Goal: Transaction & Acquisition: Purchase product/service

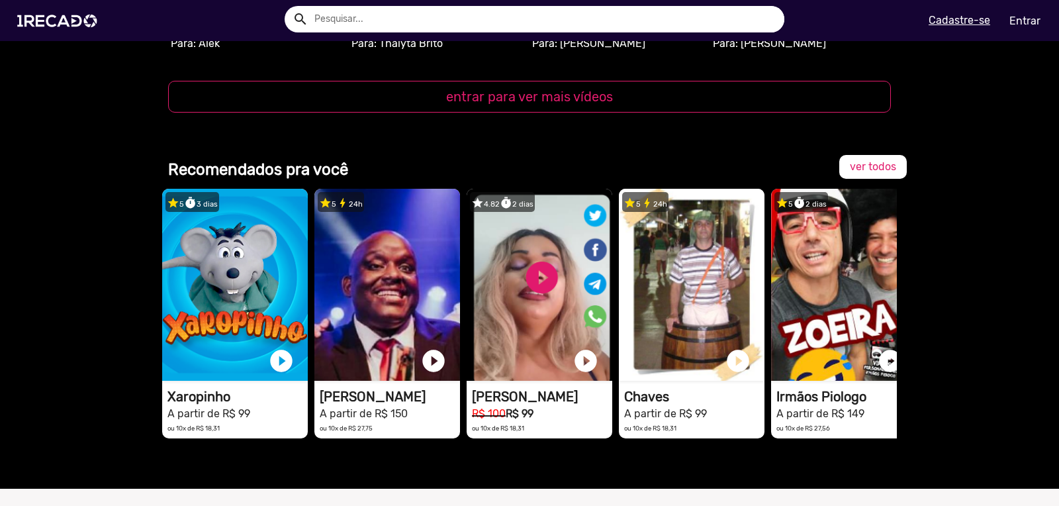
scroll to position [1446, 0]
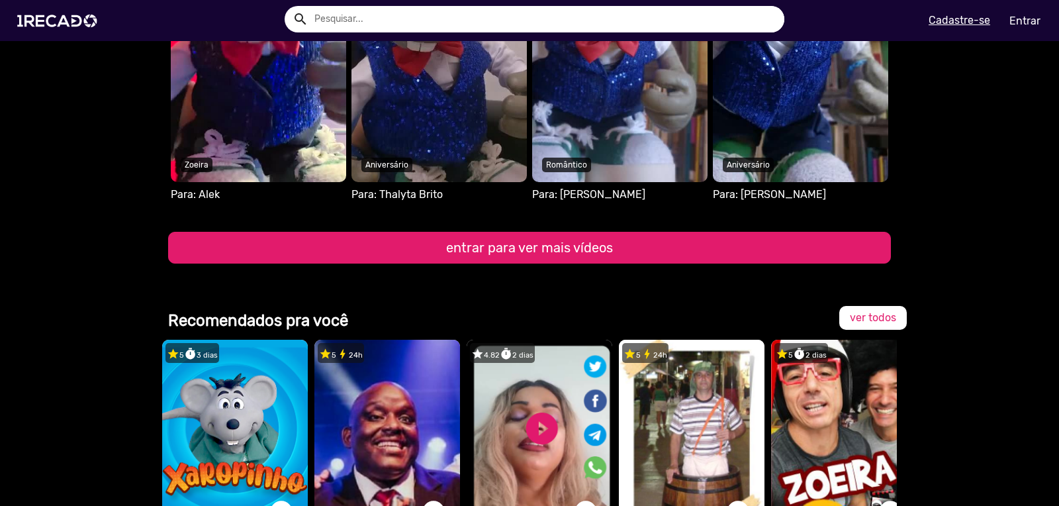
click at [495, 251] on button "entrar para ver mais vídeos" at bounding box center [529, 248] width 723 height 32
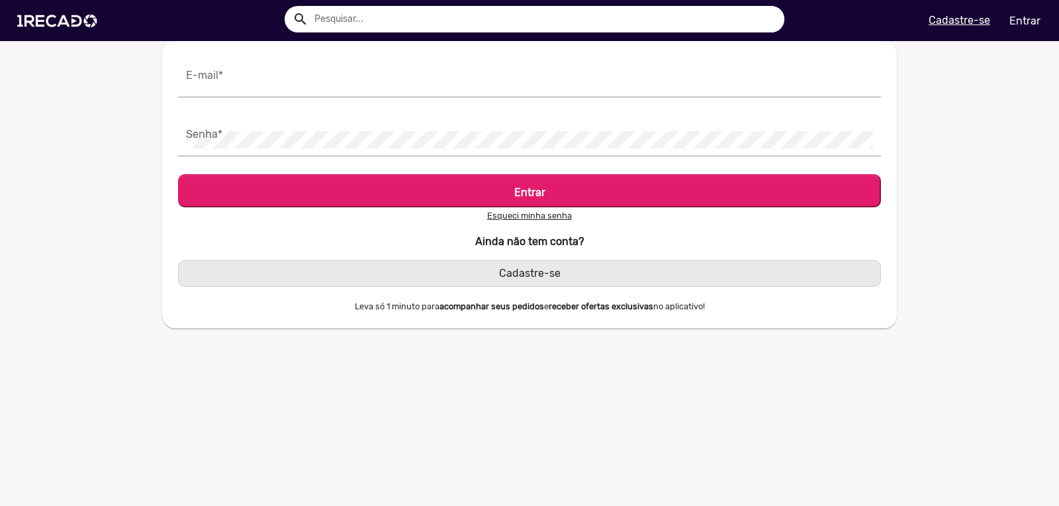
click at [526, 275] on span "Cadastre-se" at bounding box center [530, 273] width 62 height 13
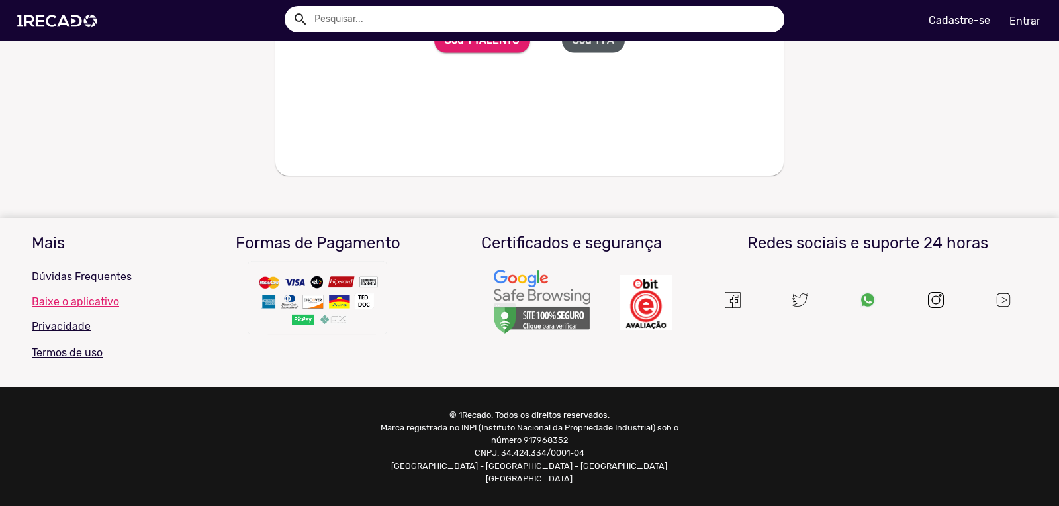
click at [586, 47] on b "Sou 1 FÃ" at bounding box center [593, 40] width 42 height 13
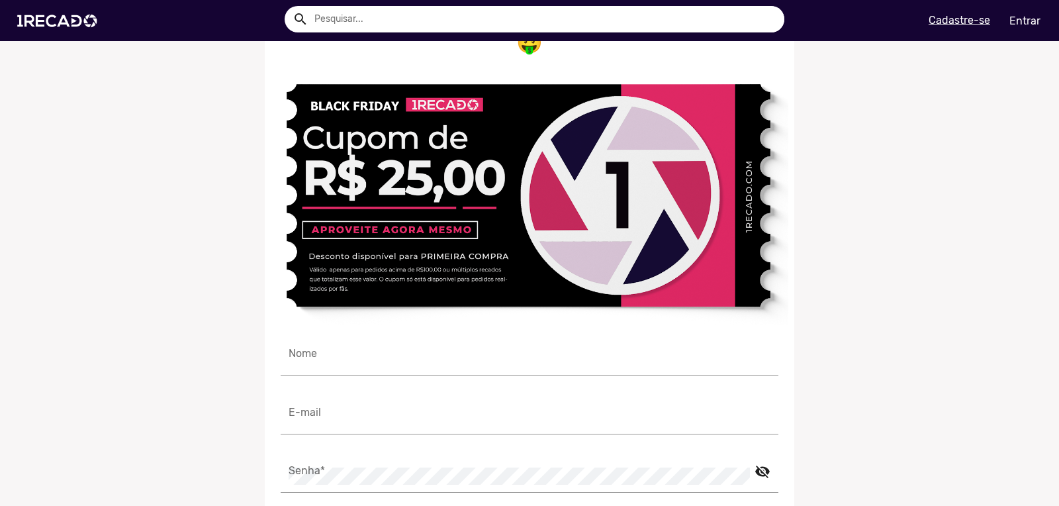
scroll to position [163, 0]
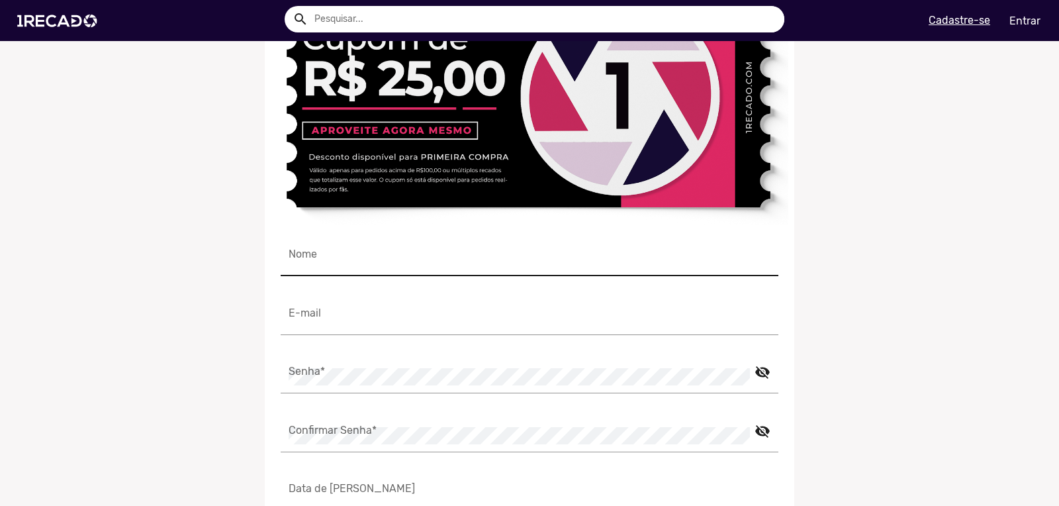
click at [340, 255] on input "Nome" at bounding box center [529, 259] width 482 height 17
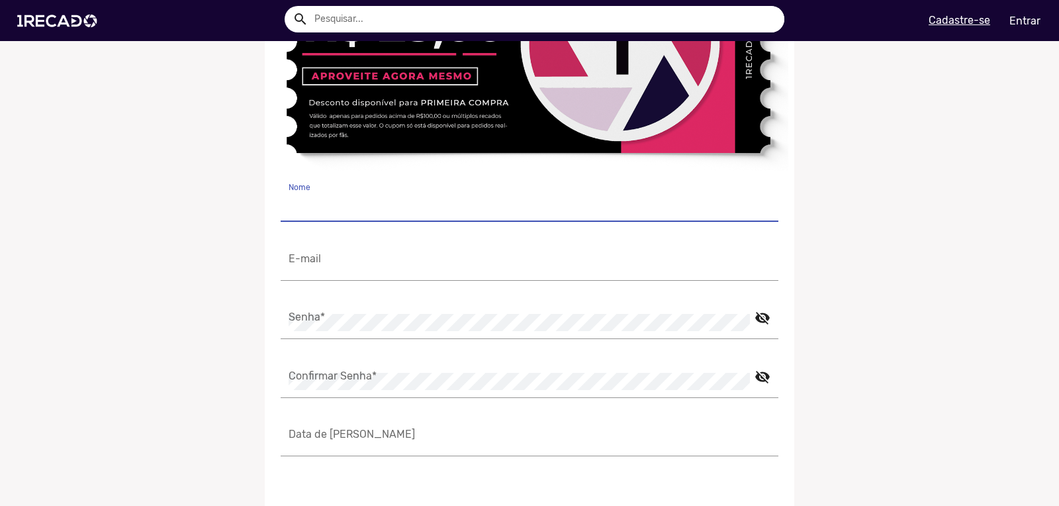
scroll to position [226, 0]
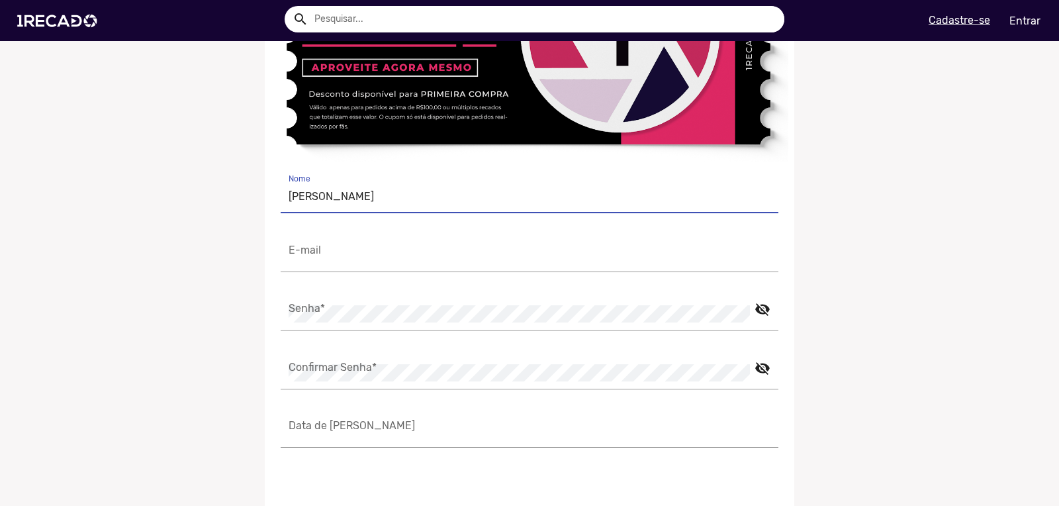
type input "[PERSON_NAME]"
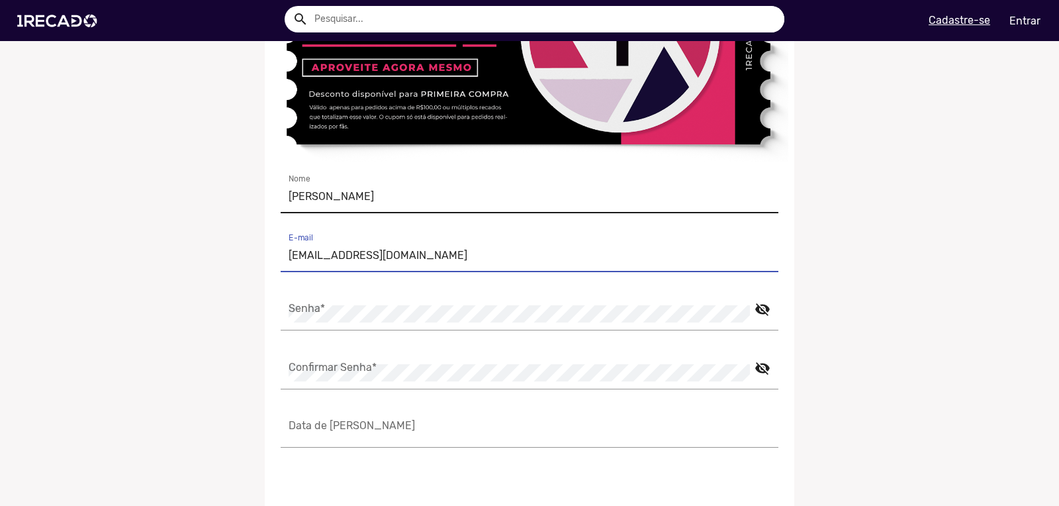
type input "[EMAIL_ADDRESS][DOMAIN_NAME]"
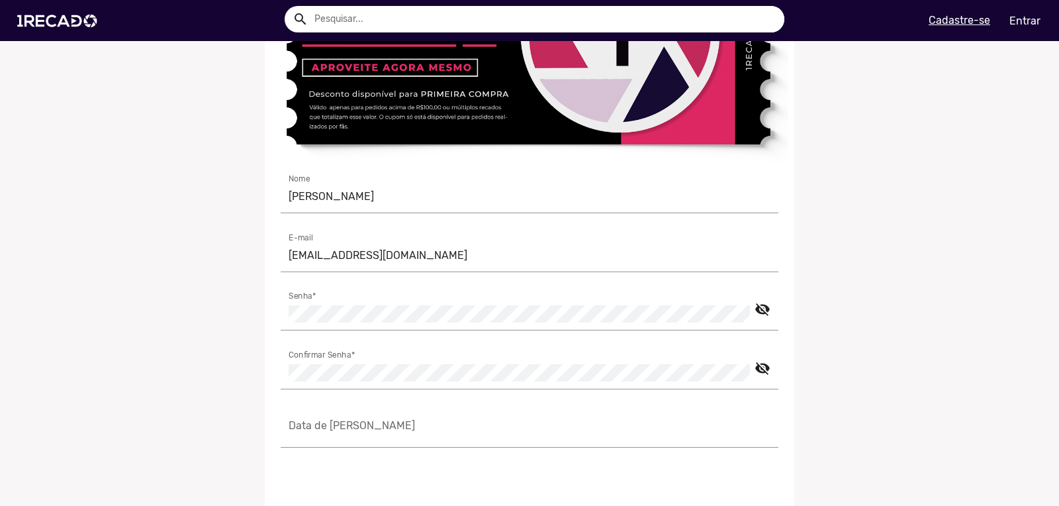
click at [158, 351] on ng-component "Cadastre-se e ganhe R$25 no seu primeiro pedido 🤑 [PERSON_NAME] [EMAIL_ADDRESS]…" at bounding box center [529, 285] width 1059 height 917
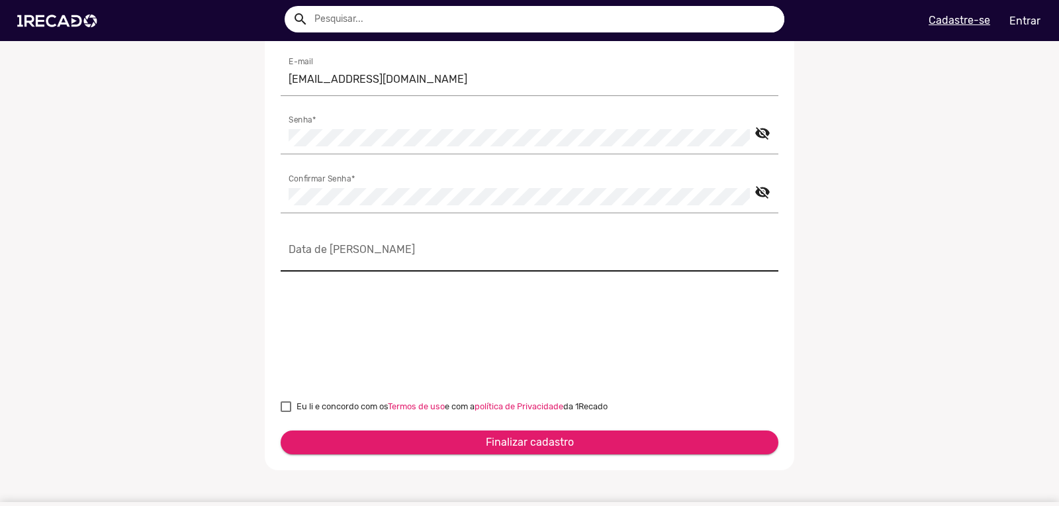
click at [365, 251] on input "Data de [PERSON_NAME]" at bounding box center [529, 254] width 482 height 17
type input "[DATE]"
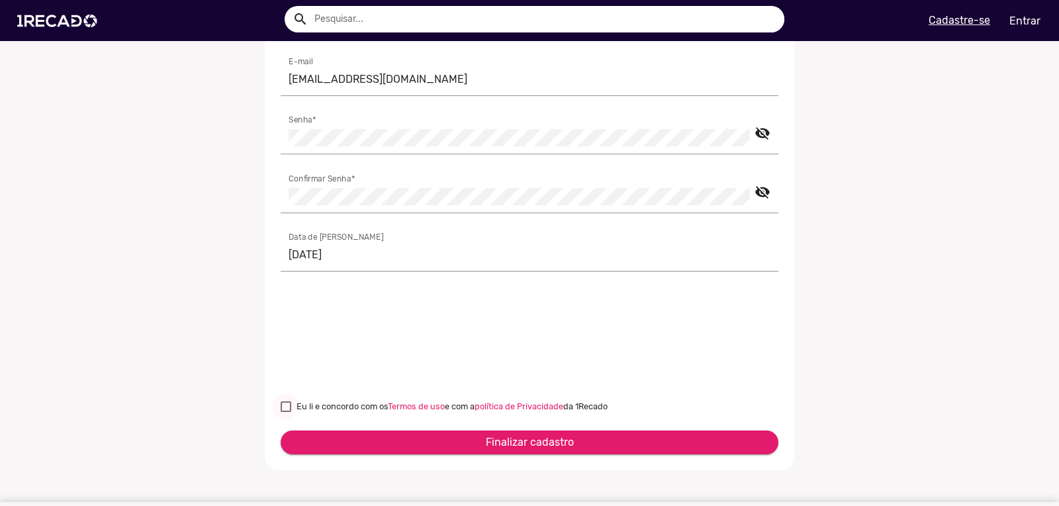
click at [286, 406] on div at bounding box center [286, 406] width 11 height 11
click at [286, 412] on input "Eu li e concordo com os Termos de uso e com a política de Privacidade da 1Recado" at bounding box center [285, 412] width 1 height 1
checkbox input "true"
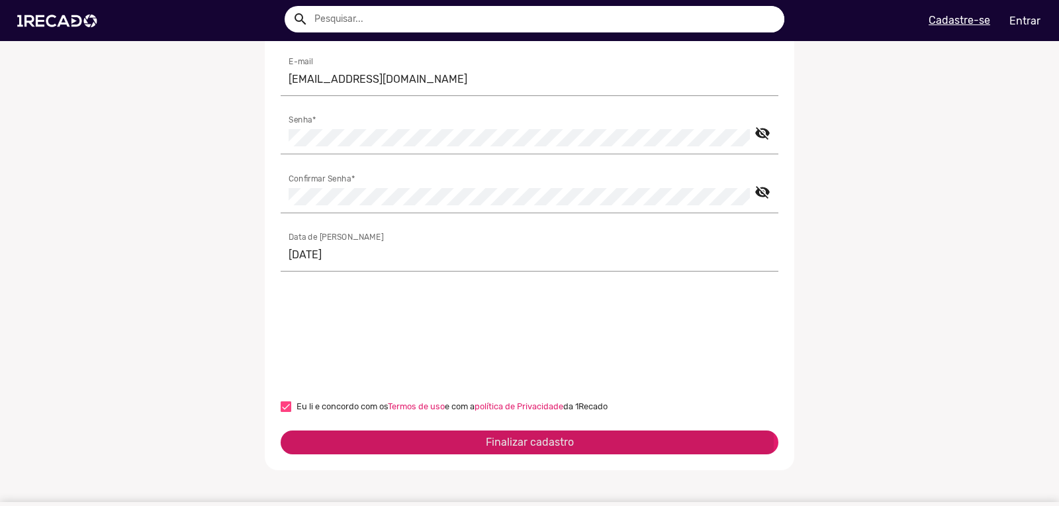
click at [507, 439] on span "Finalizar cadastro" at bounding box center [530, 441] width 88 height 13
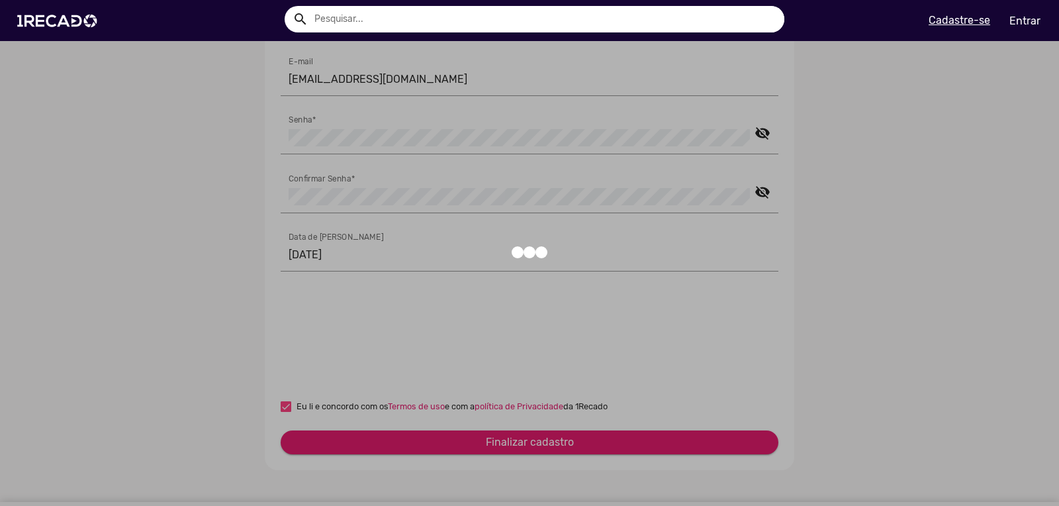
click at [949, 172] on div at bounding box center [529, 253] width 1059 height 506
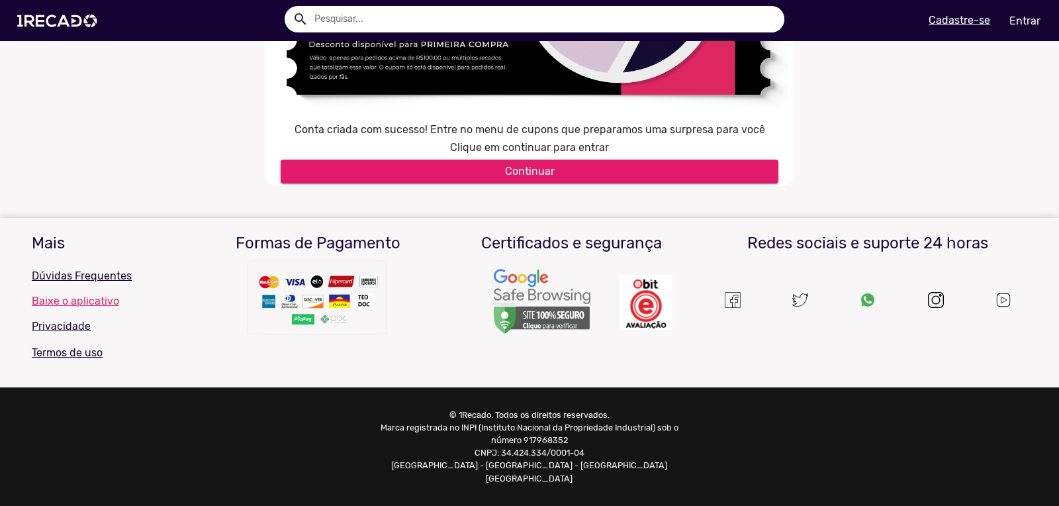
scroll to position [261, 0]
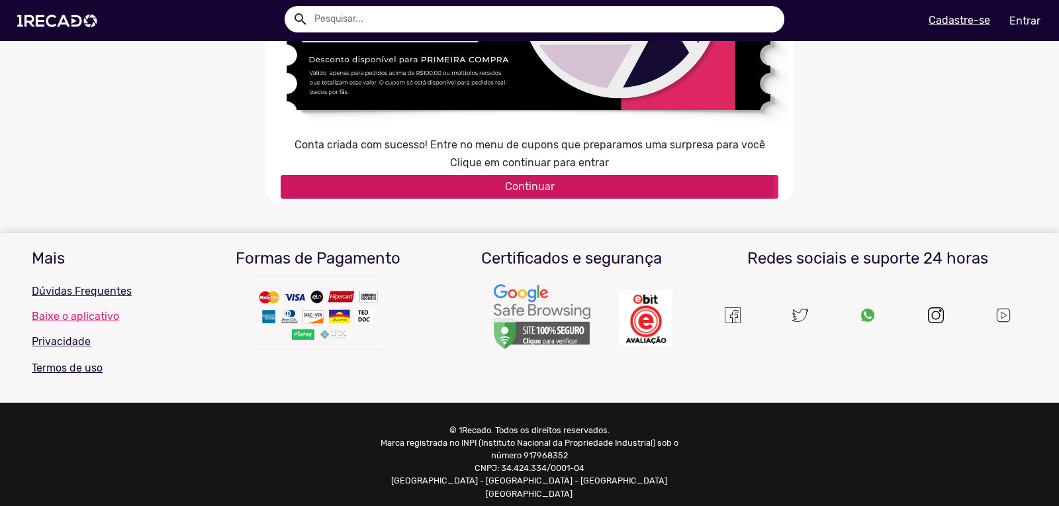
click at [516, 187] on span "Continuar" at bounding box center [530, 186] width 50 height 13
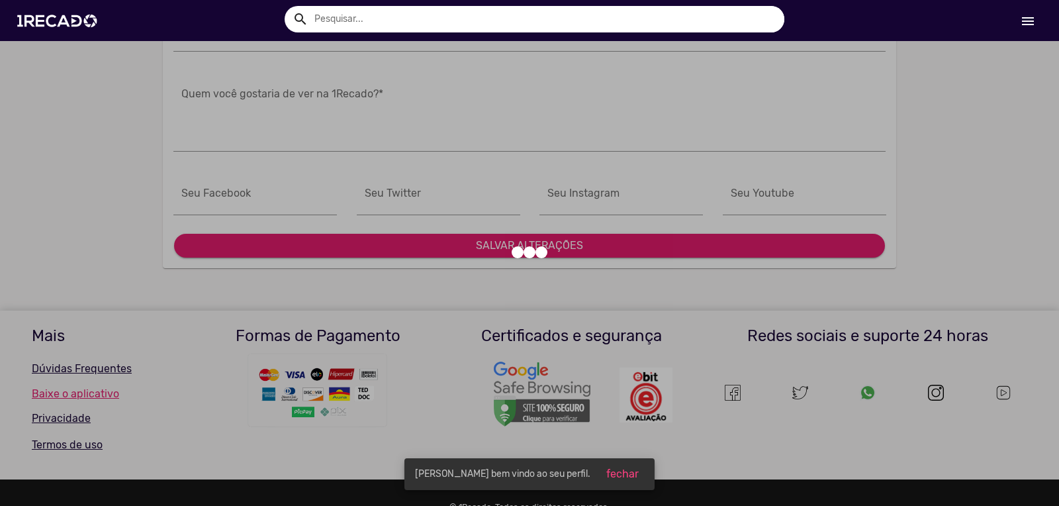
type input "[PERSON_NAME]"
type input "[URL][DOMAIN_NAME]"
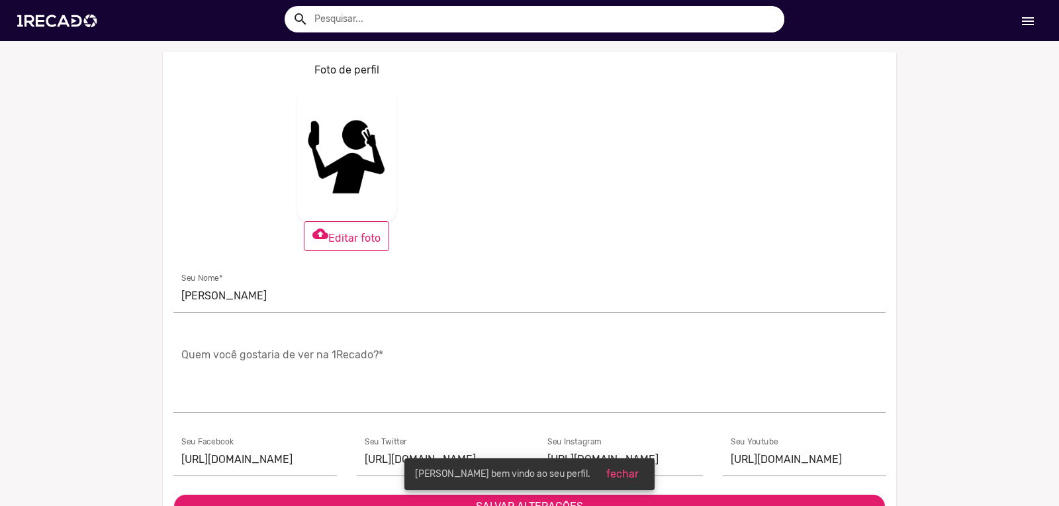
click at [1032, 21] on mat-icon "menu" at bounding box center [1028, 21] width 16 height 16
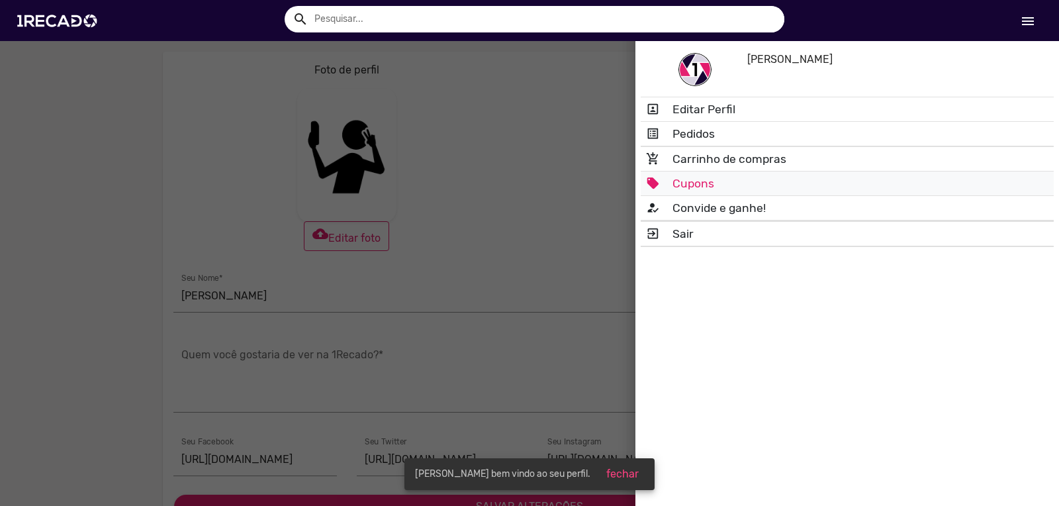
click at [689, 185] on link "local_offer Cupons" at bounding box center [846, 183] width 413 height 24
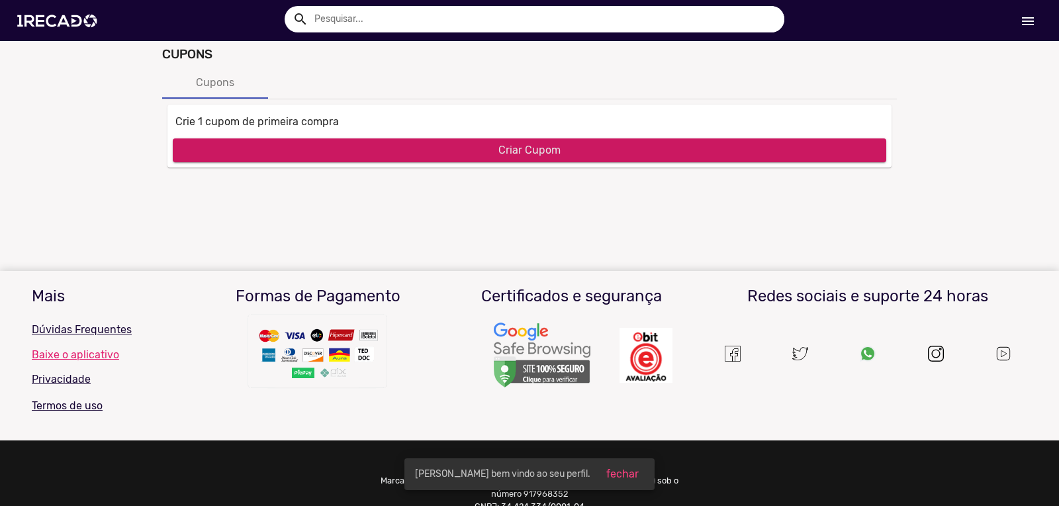
click at [504, 154] on span "Criar Cupom" at bounding box center [529, 150] width 62 height 13
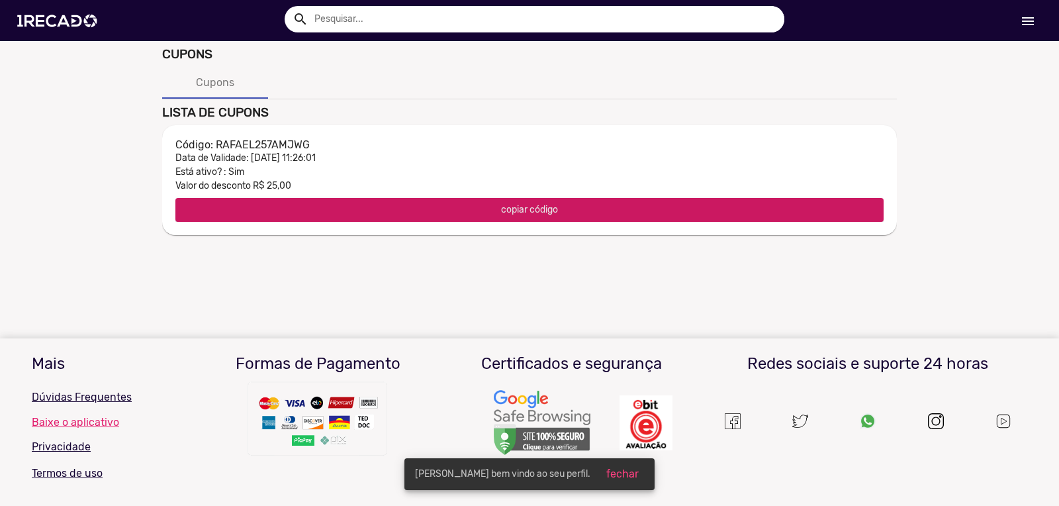
click at [519, 212] on span "copiar código" at bounding box center [529, 209] width 57 height 11
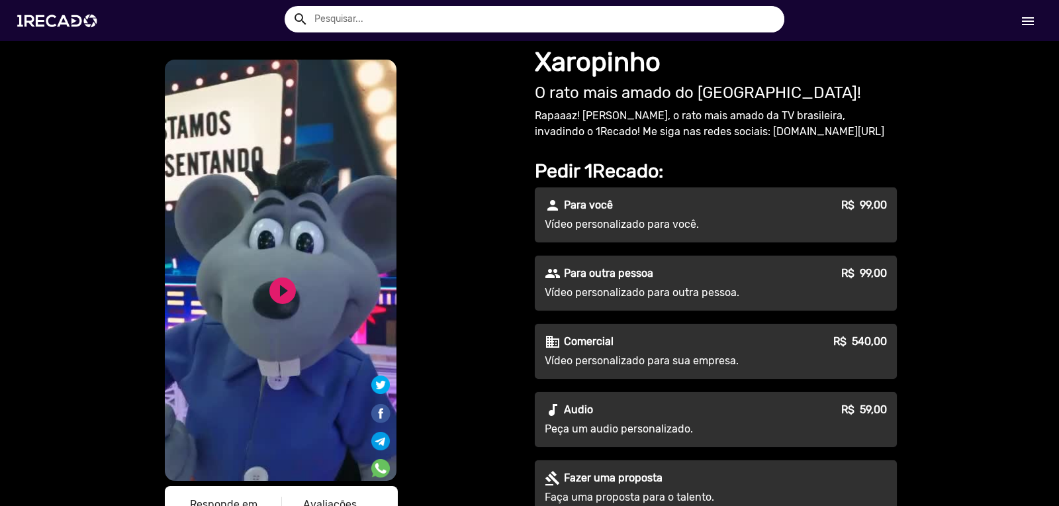
click at [671, 218] on p "Vídeo personalizado para você." at bounding box center [665, 224] width 240 height 16
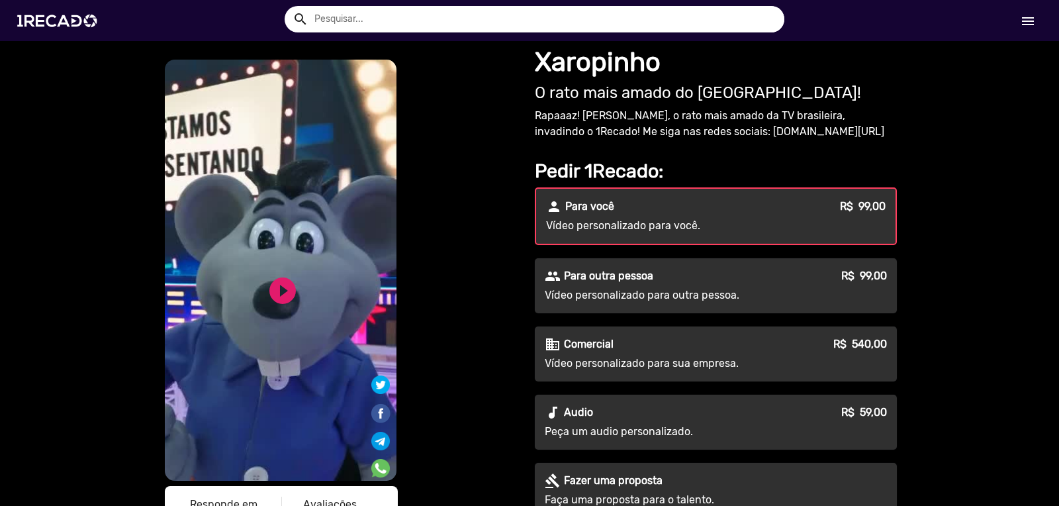
scroll to position [339, 0]
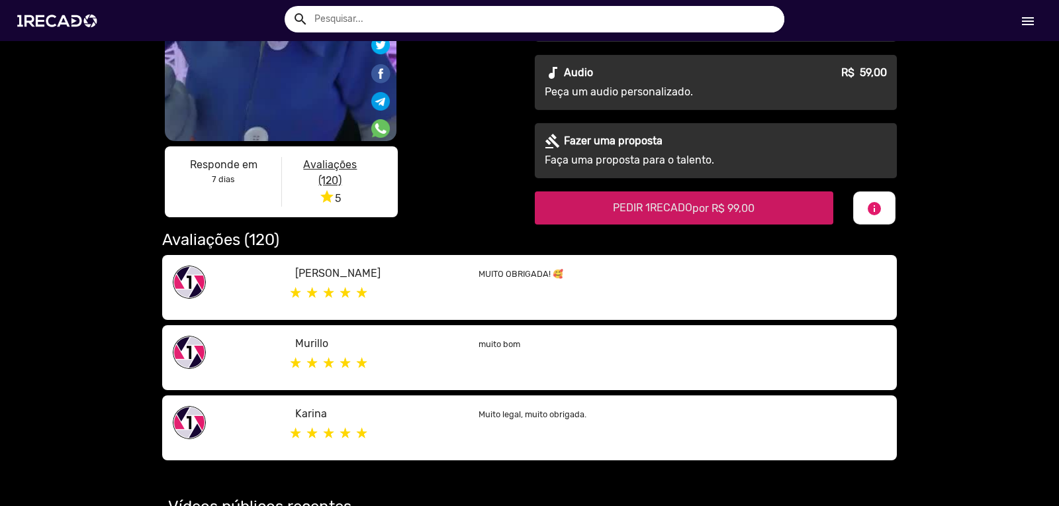
click at [698, 210] on span "por R$ 99,00" at bounding box center [723, 208] width 62 height 13
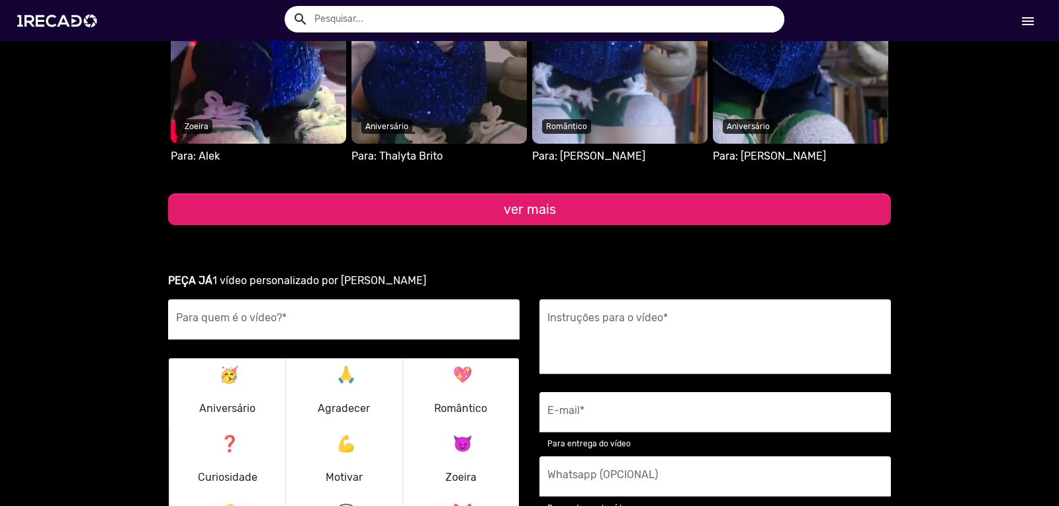
scroll to position [1635, 0]
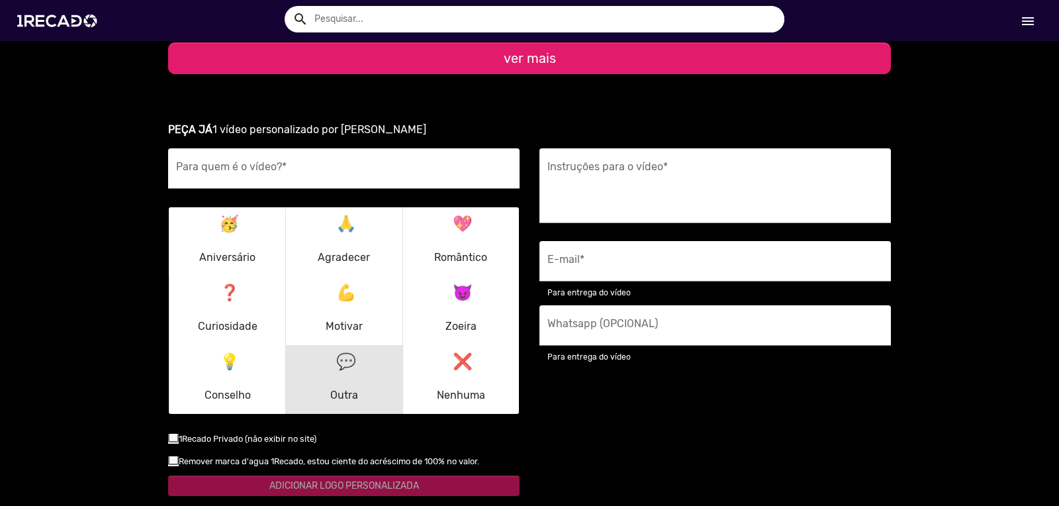
click at [336, 367] on mat-icon "💬" at bounding box center [344, 359] width 16 height 16
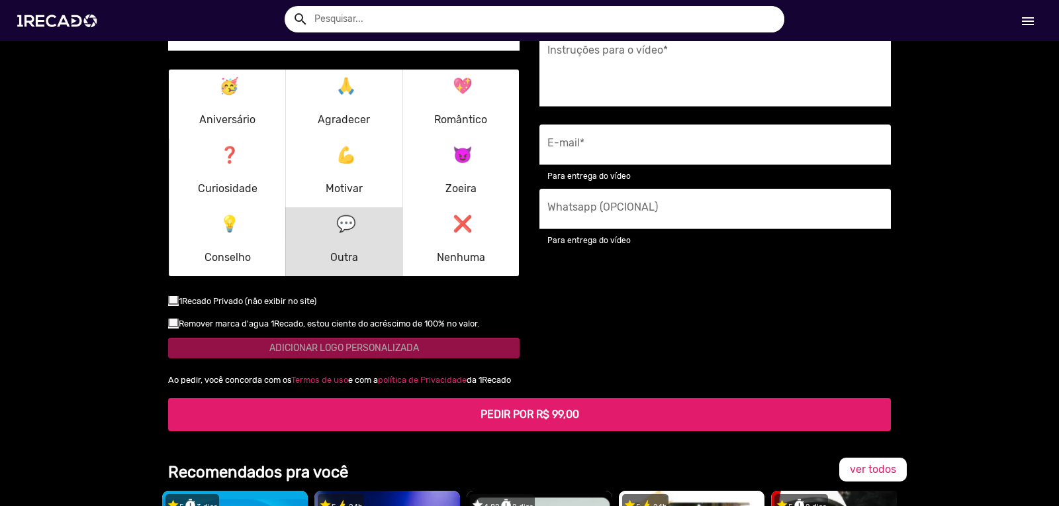
scroll to position [1874, 0]
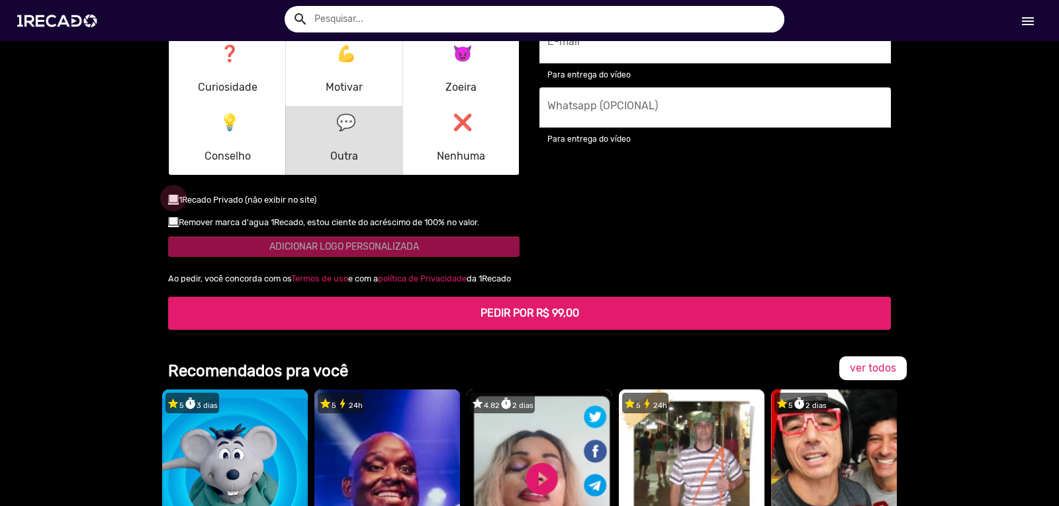
click at [168, 200] on div at bounding box center [173, 198] width 11 height 11
click at [173, 203] on input "checkbox" at bounding box center [173, 203] width 1 height 1
checkbox input "true"
click at [169, 221] on div at bounding box center [173, 220] width 11 height 11
click at [173, 226] on input "checkbox" at bounding box center [173, 226] width 1 height 1
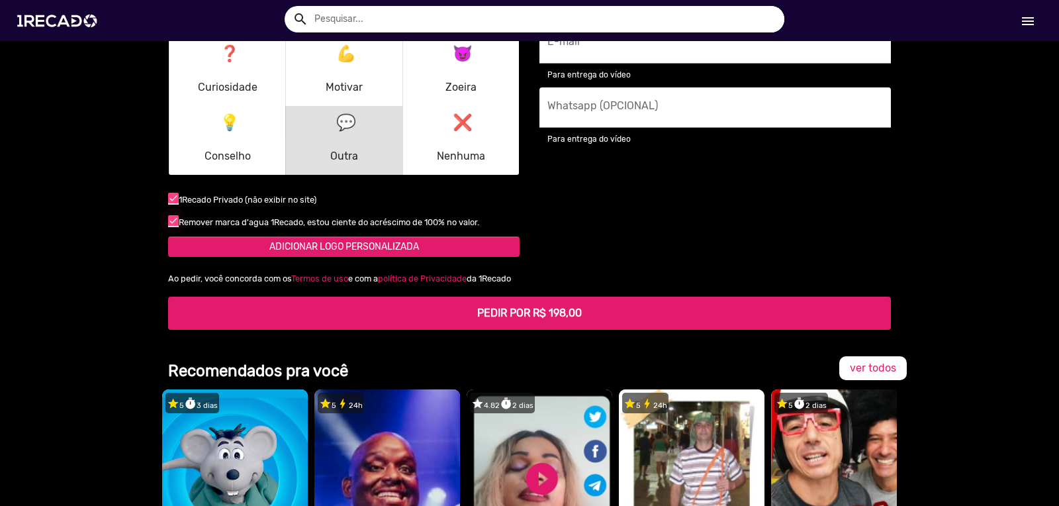
click at [169, 221] on div at bounding box center [173, 220] width 11 height 11
click at [173, 226] on input "checkbox" at bounding box center [173, 226] width 1 height 1
checkbox input "false"
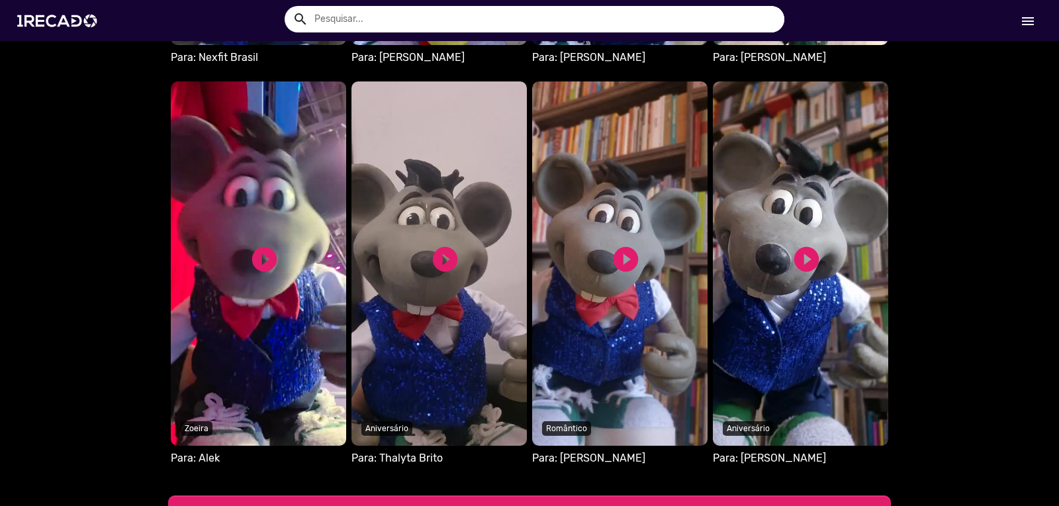
scroll to position [730, 0]
